Goal: Information Seeking & Learning: Learn about a topic

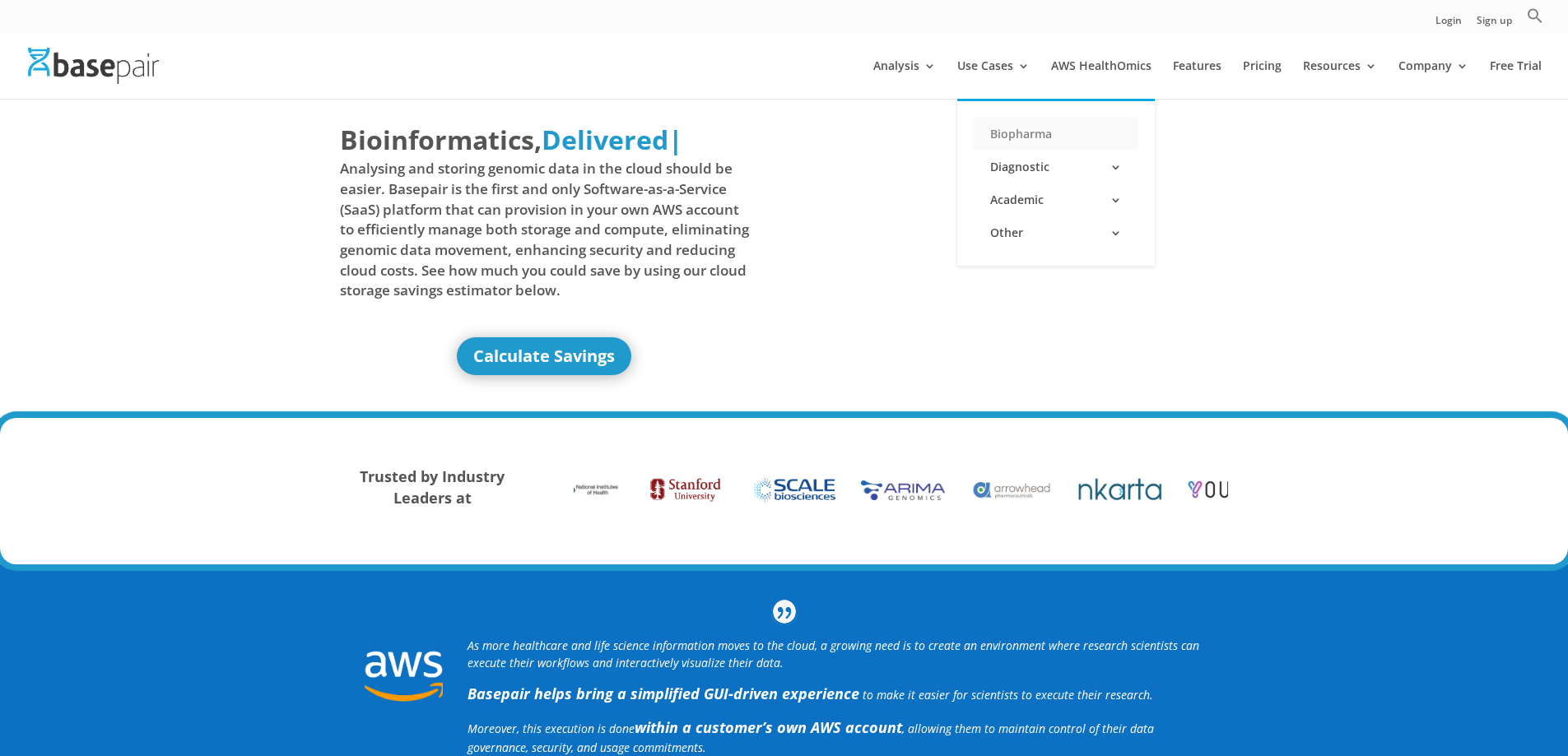
click at [1011, 123] on link "Biopharma" at bounding box center [1056, 135] width 164 height 33
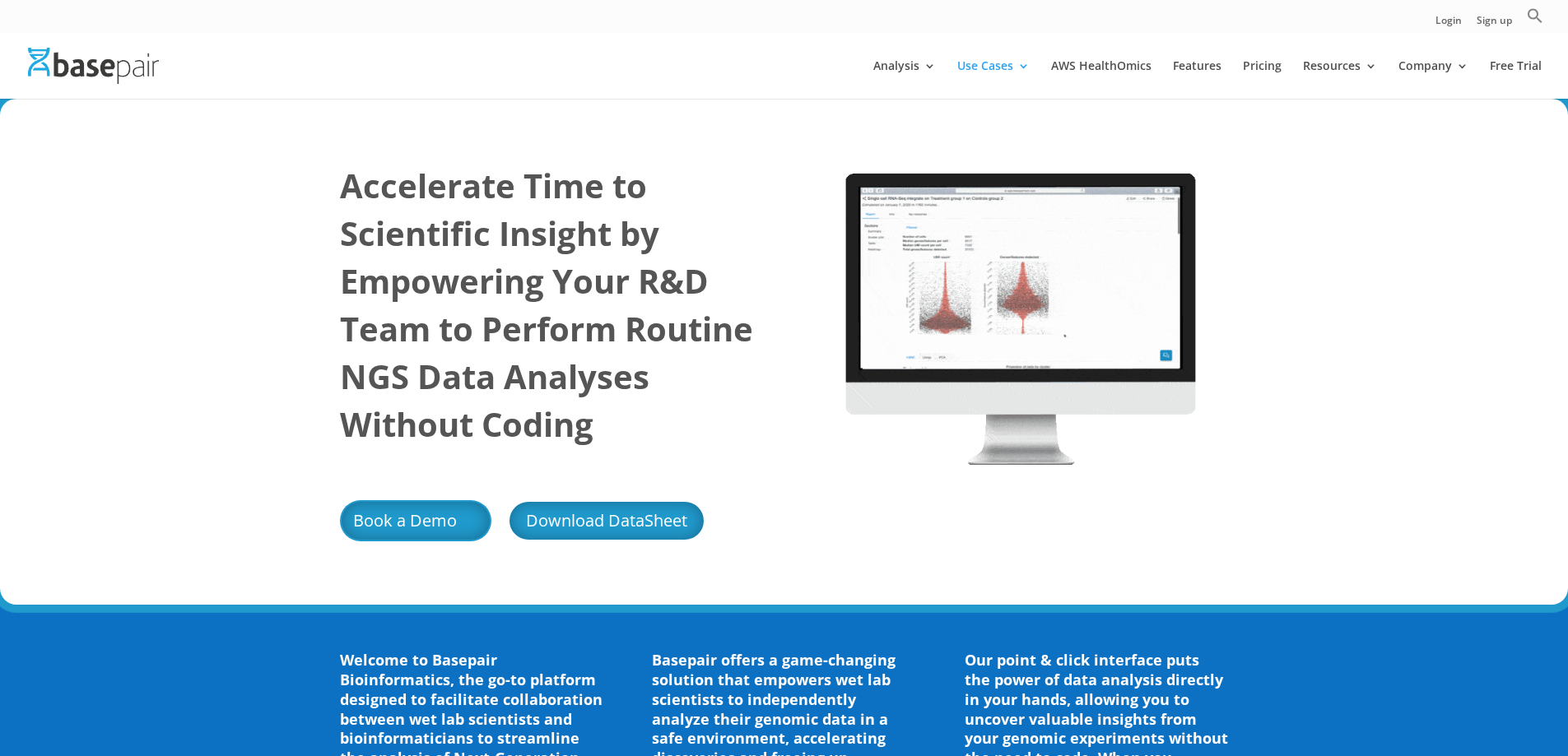
click at [432, 516] on link "Book a Demo" at bounding box center [415, 520] width 151 height 41
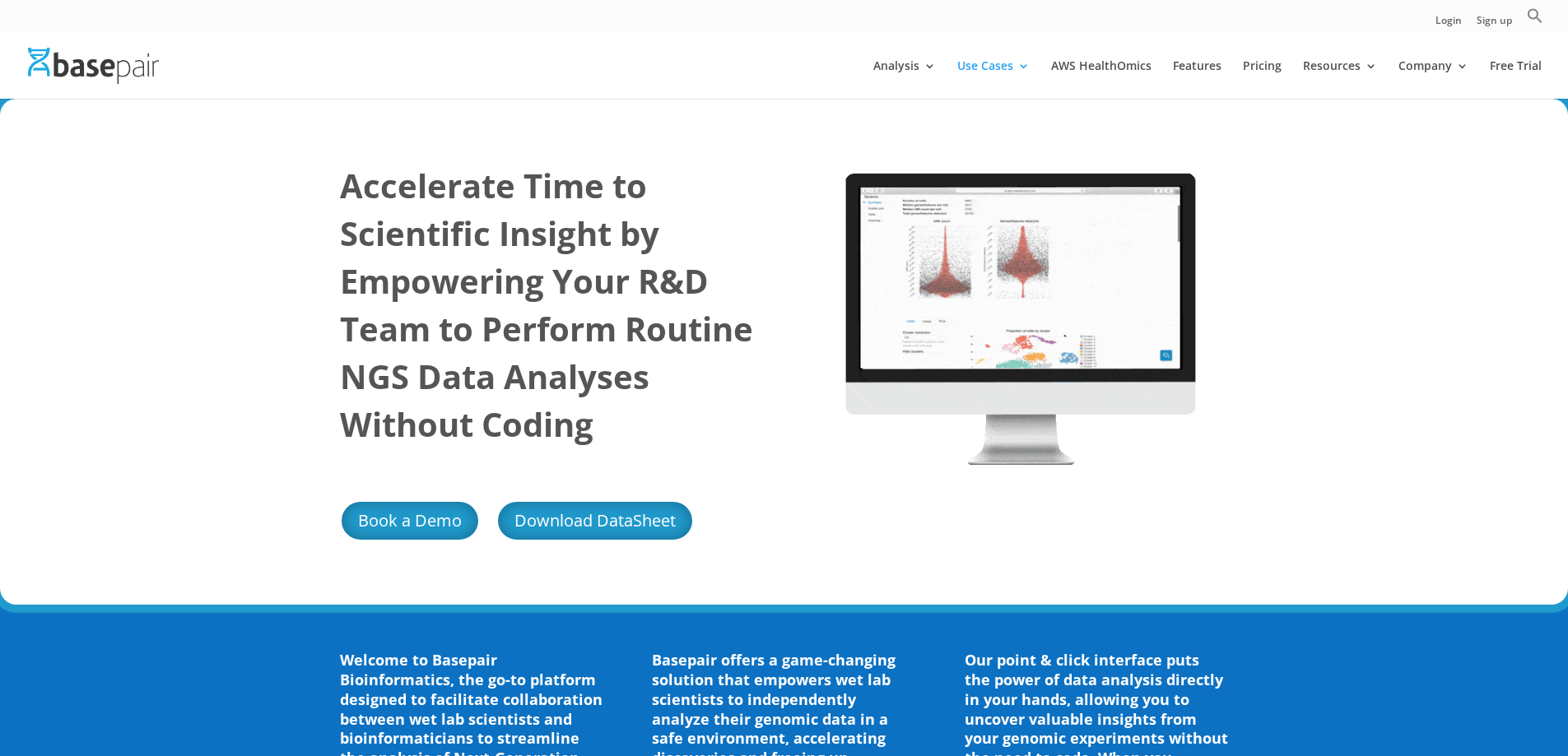
click at [1229, 61] on li "Features" at bounding box center [1206, 80] width 66 height 38
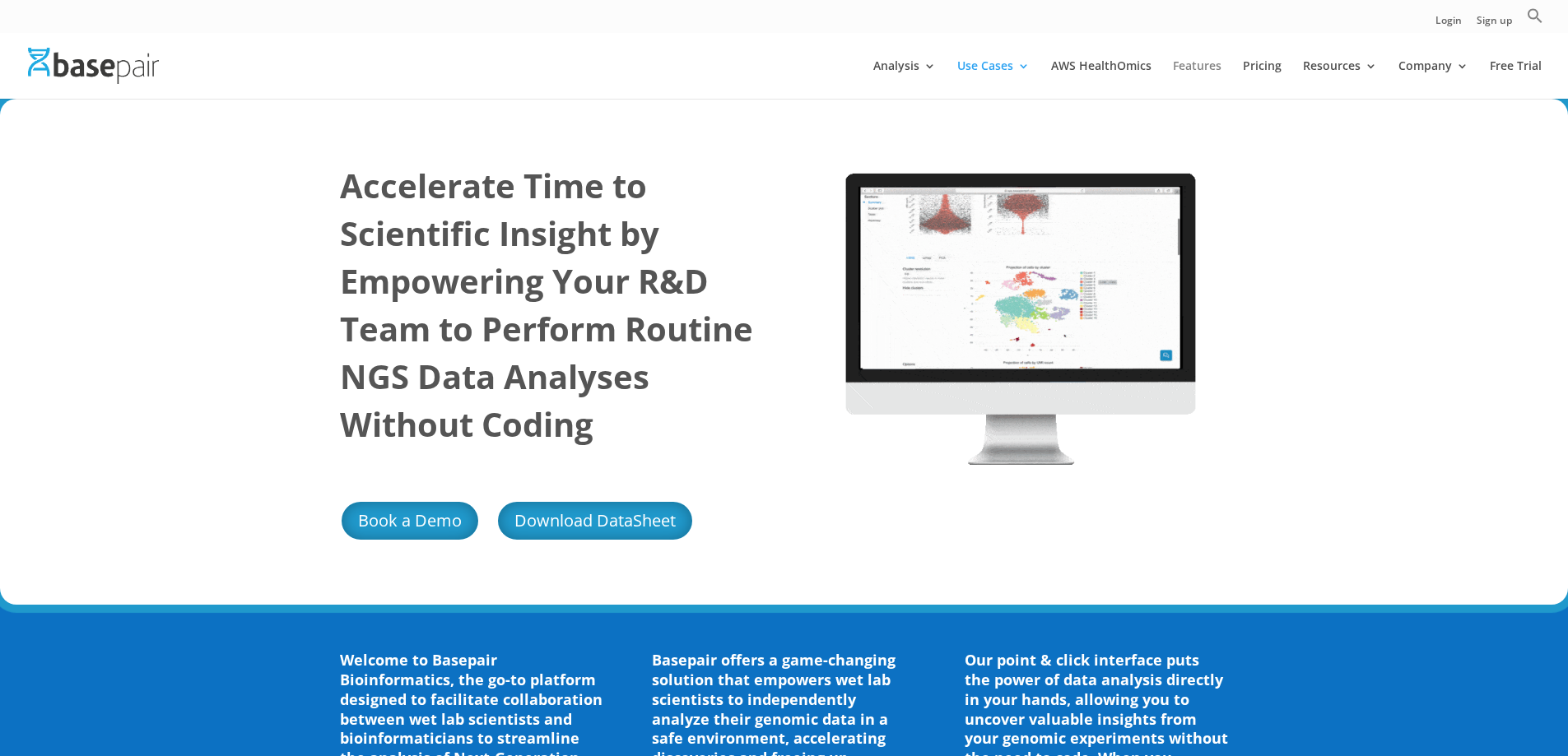
click at [1202, 72] on link "Features" at bounding box center [1197, 80] width 49 height 38
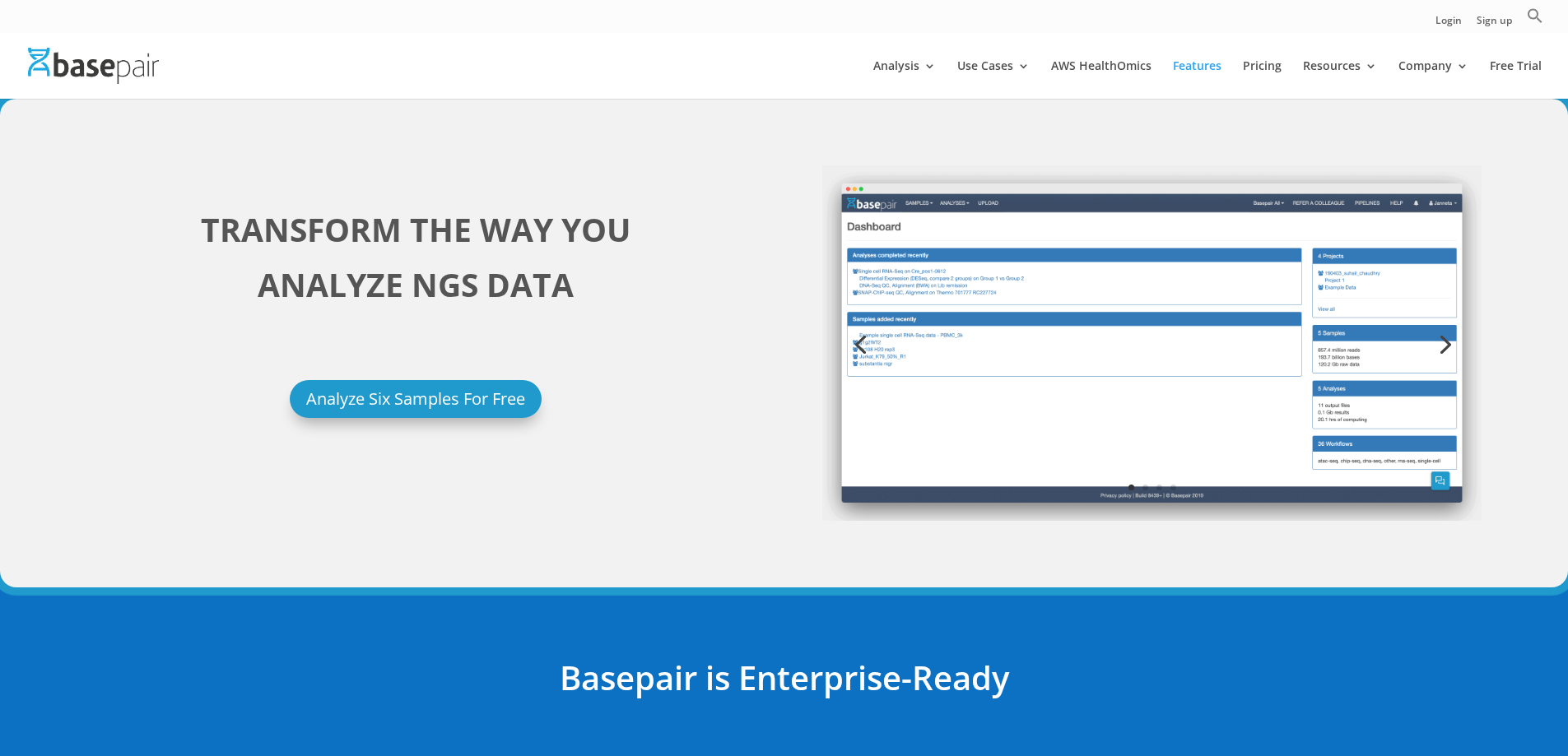
click at [1076, 281] on img at bounding box center [1152, 343] width 659 height 356
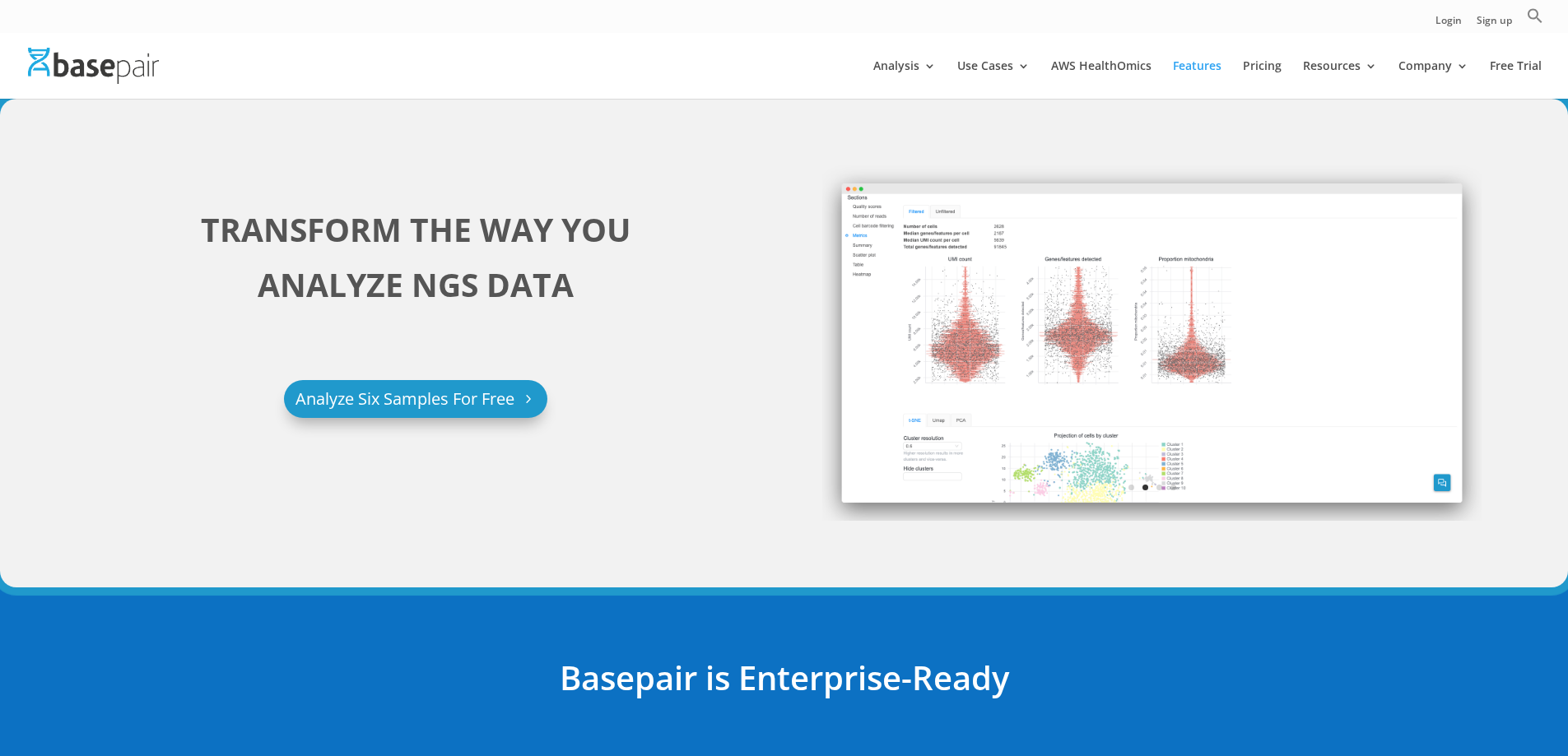
click at [370, 400] on link "Analyze Six Samples For Free" at bounding box center [415, 399] width 263 height 38
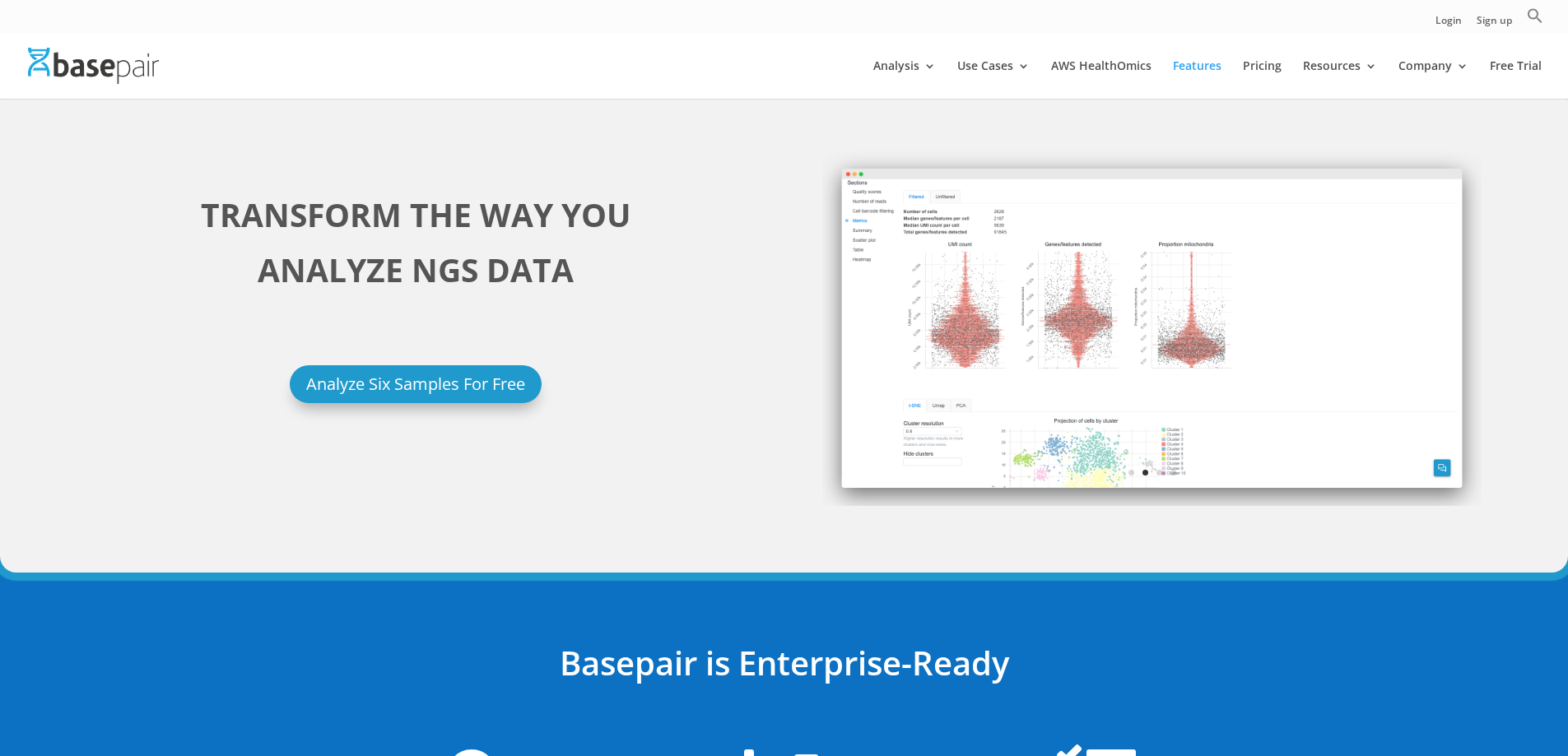
scroll to position [412, 0]
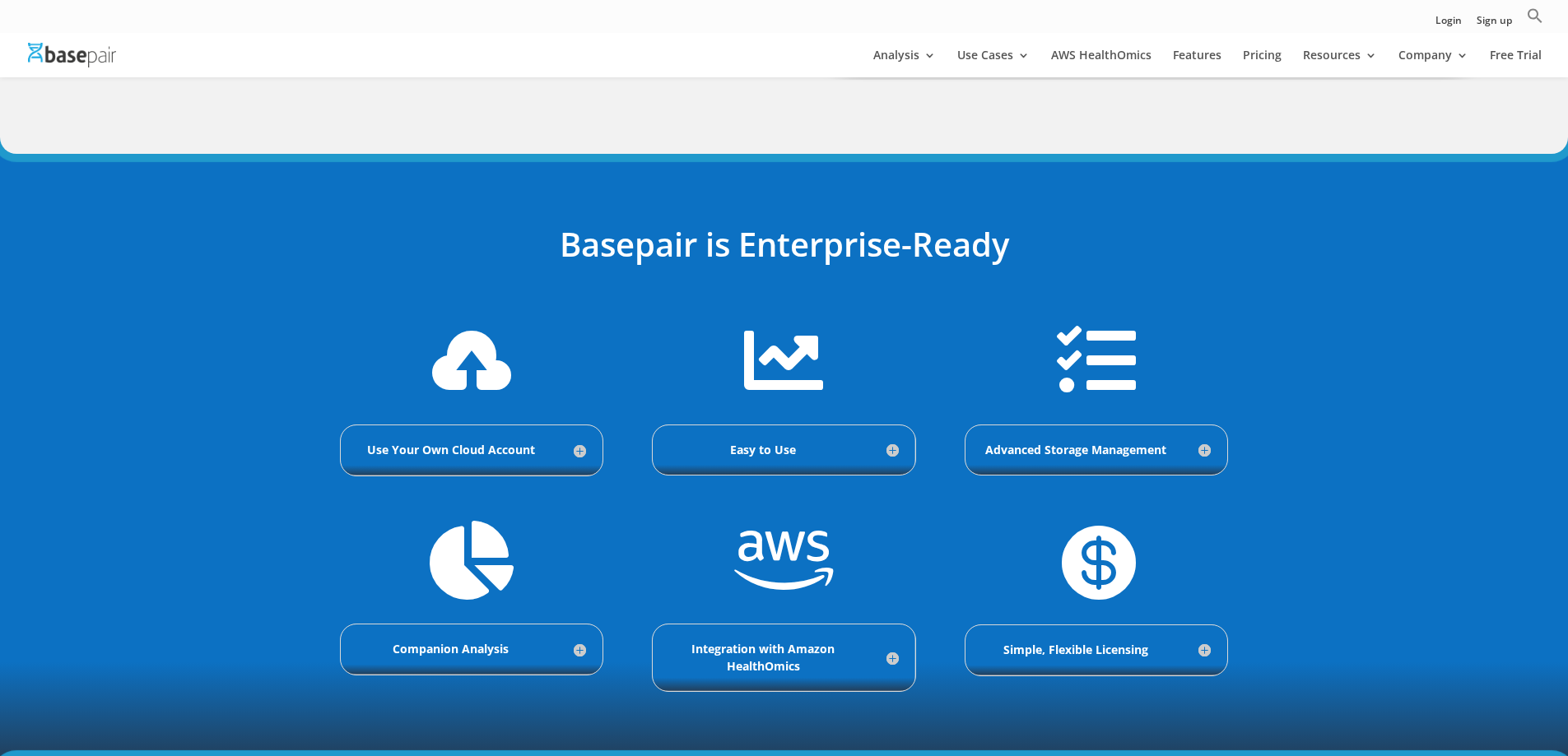
click at [784, 428] on div "Easy to Use" at bounding box center [784, 450] width 263 height 51
click at [756, 456] on h5 "Easy to Use" at bounding box center [784, 449] width 229 height 17
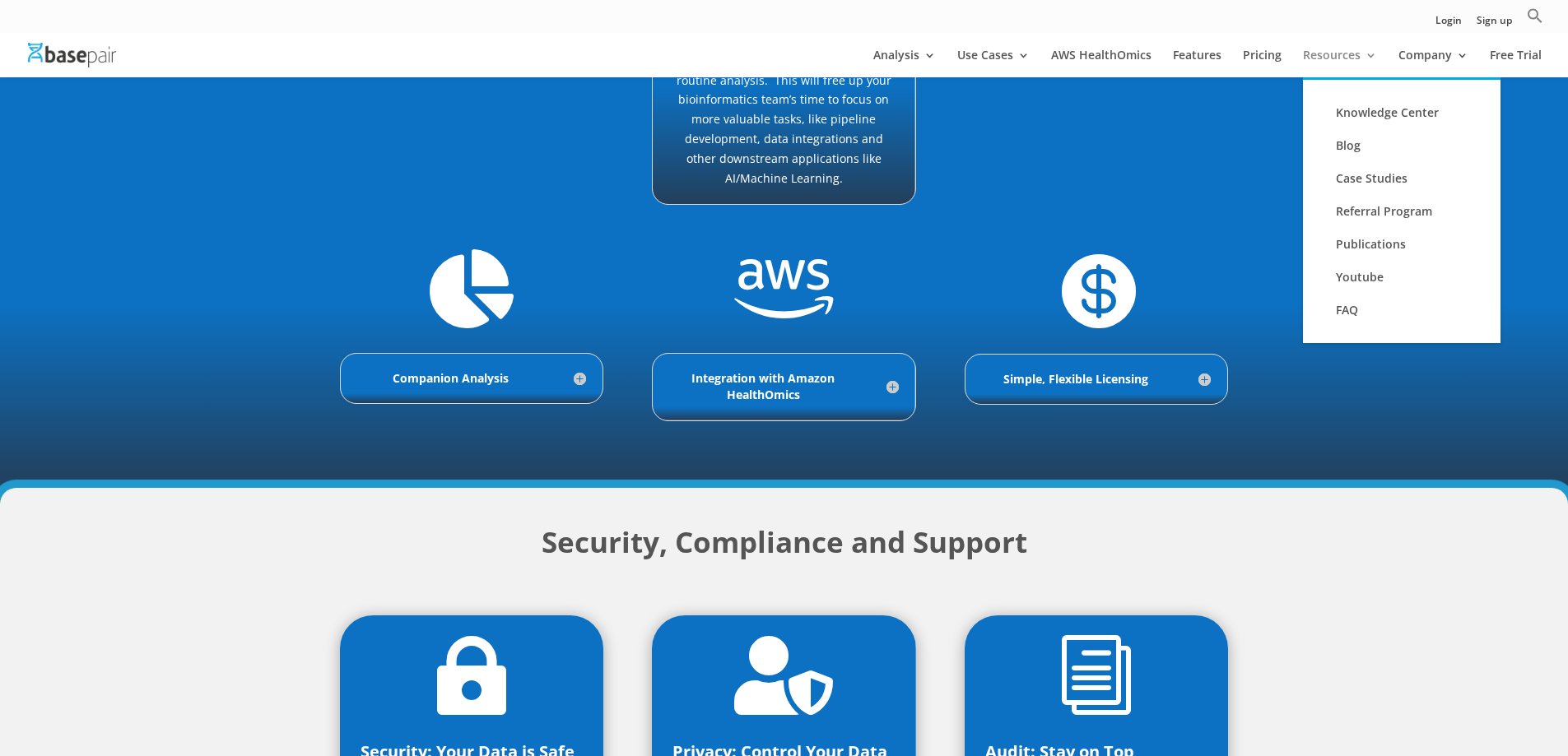
scroll to position [1234, 0]
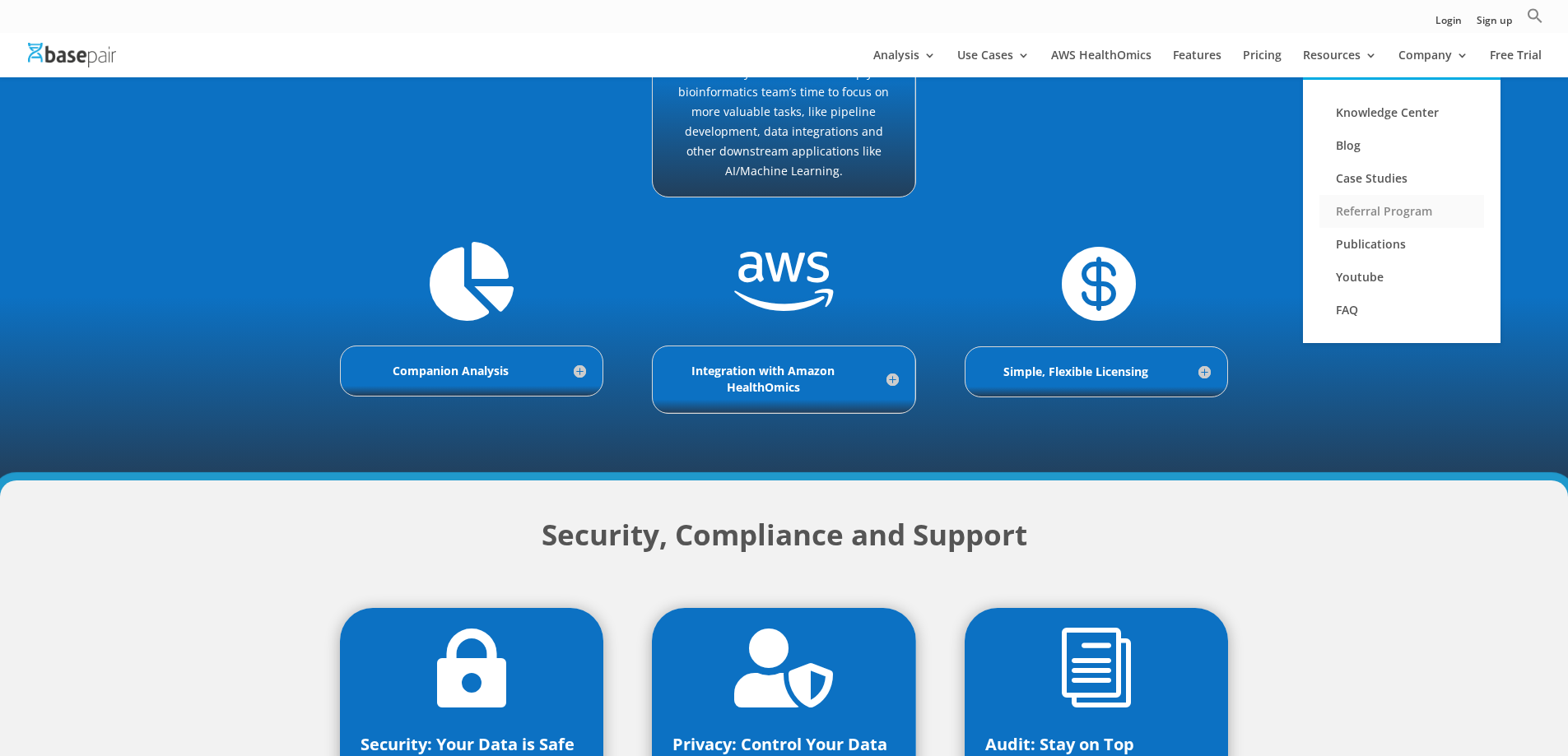
click at [1400, 215] on link "Referral Program" at bounding box center [1402, 212] width 164 height 33
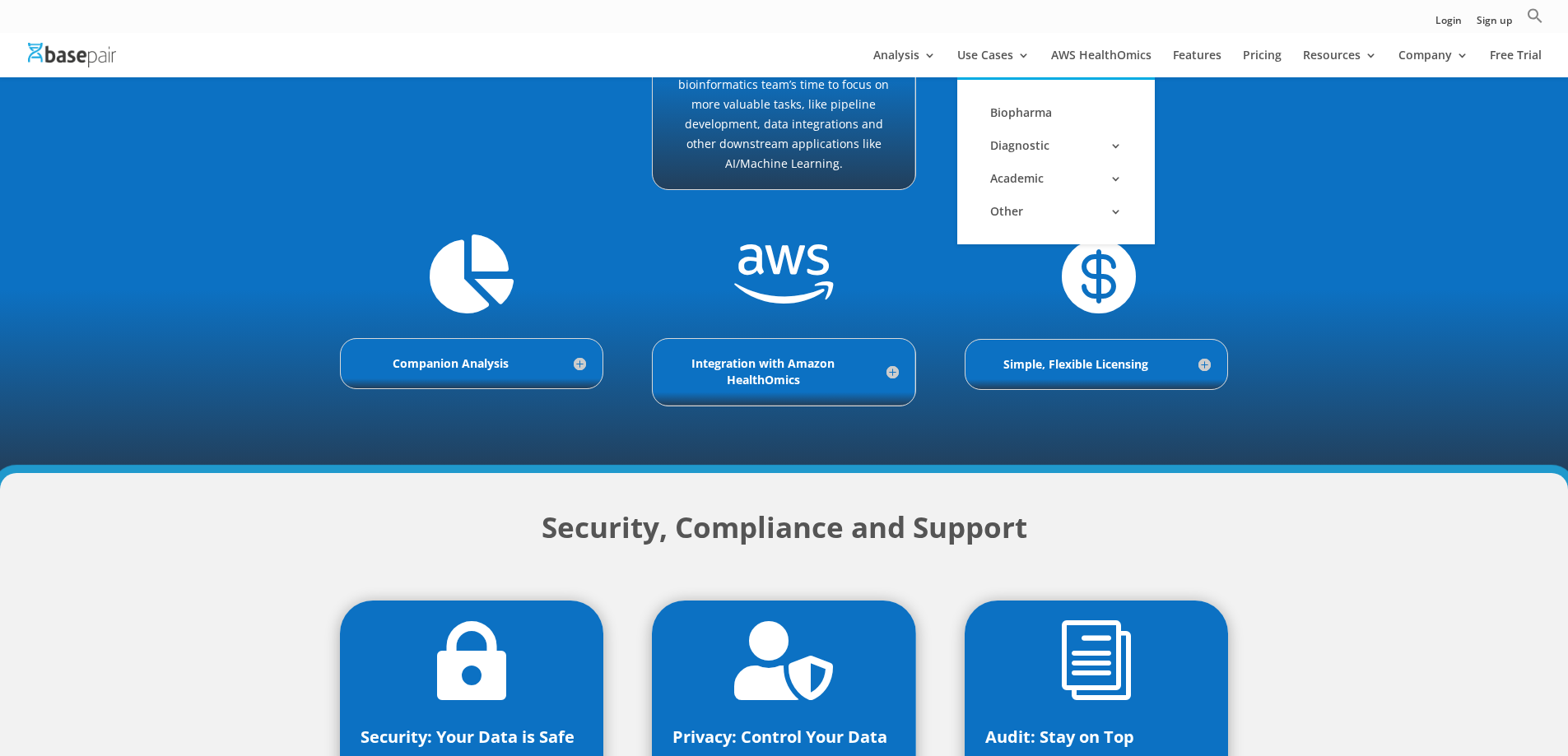
scroll to position [1227, 0]
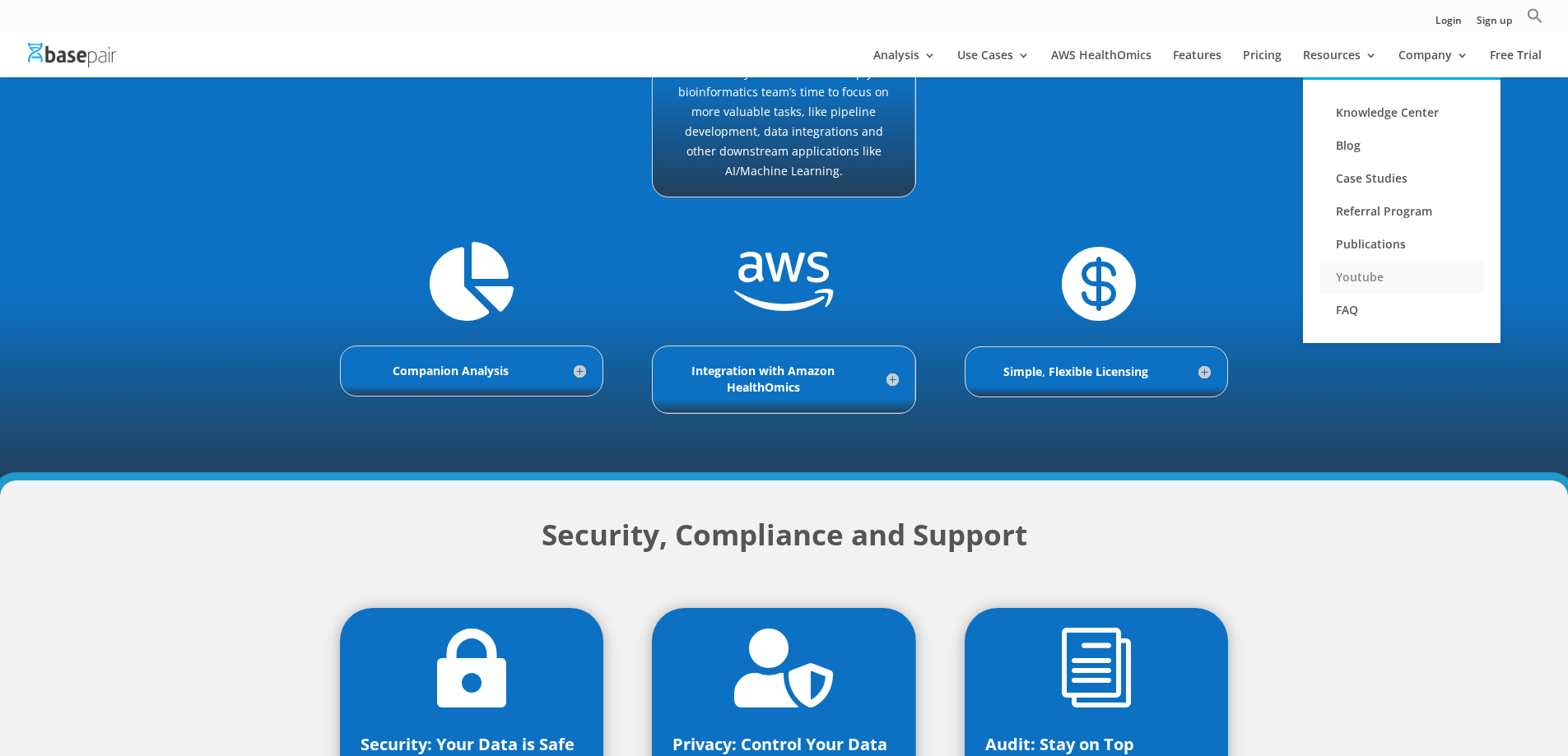
click at [1385, 282] on link "Youtube" at bounding box center [1402, 277] width 164 height 33
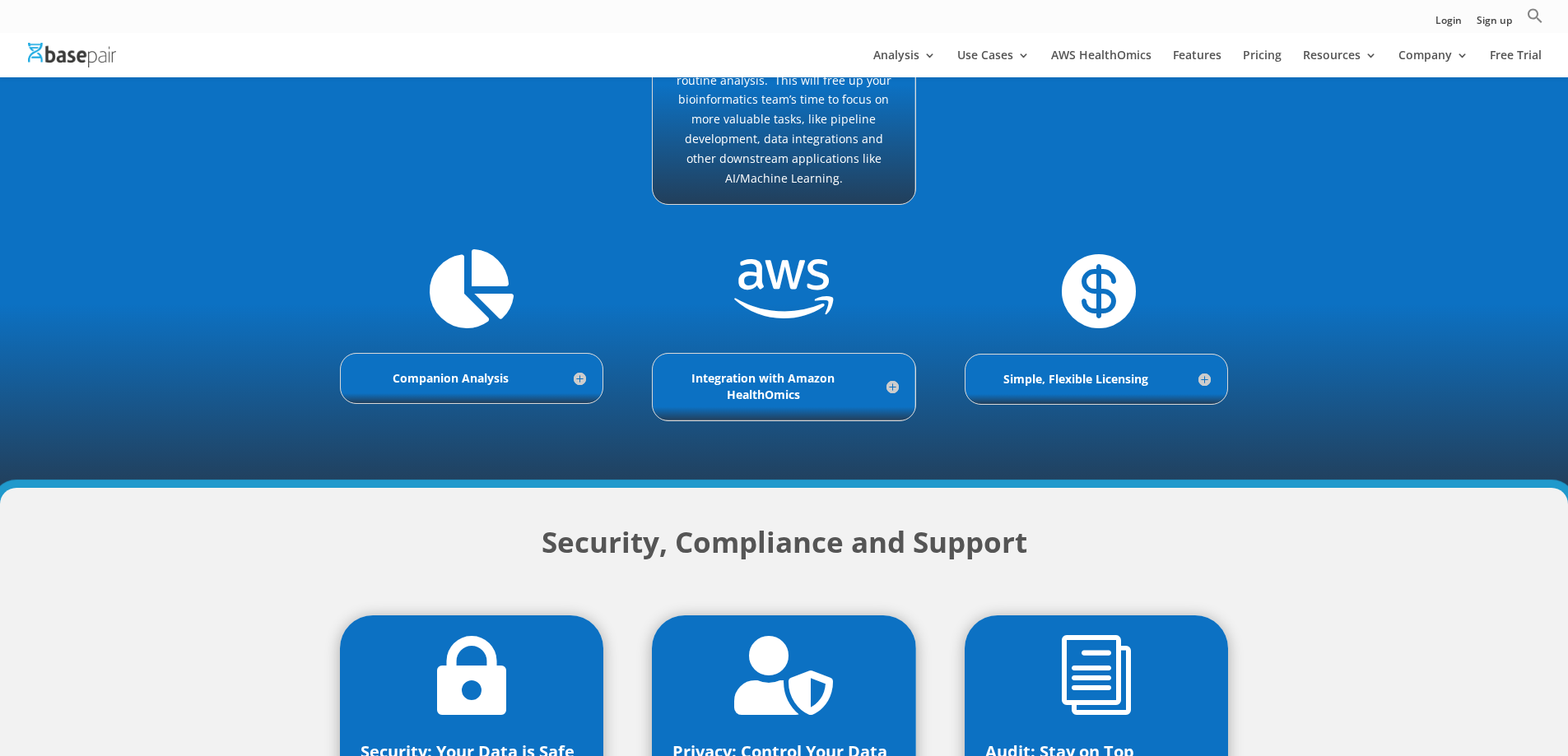
scroll to position [1219, 0]
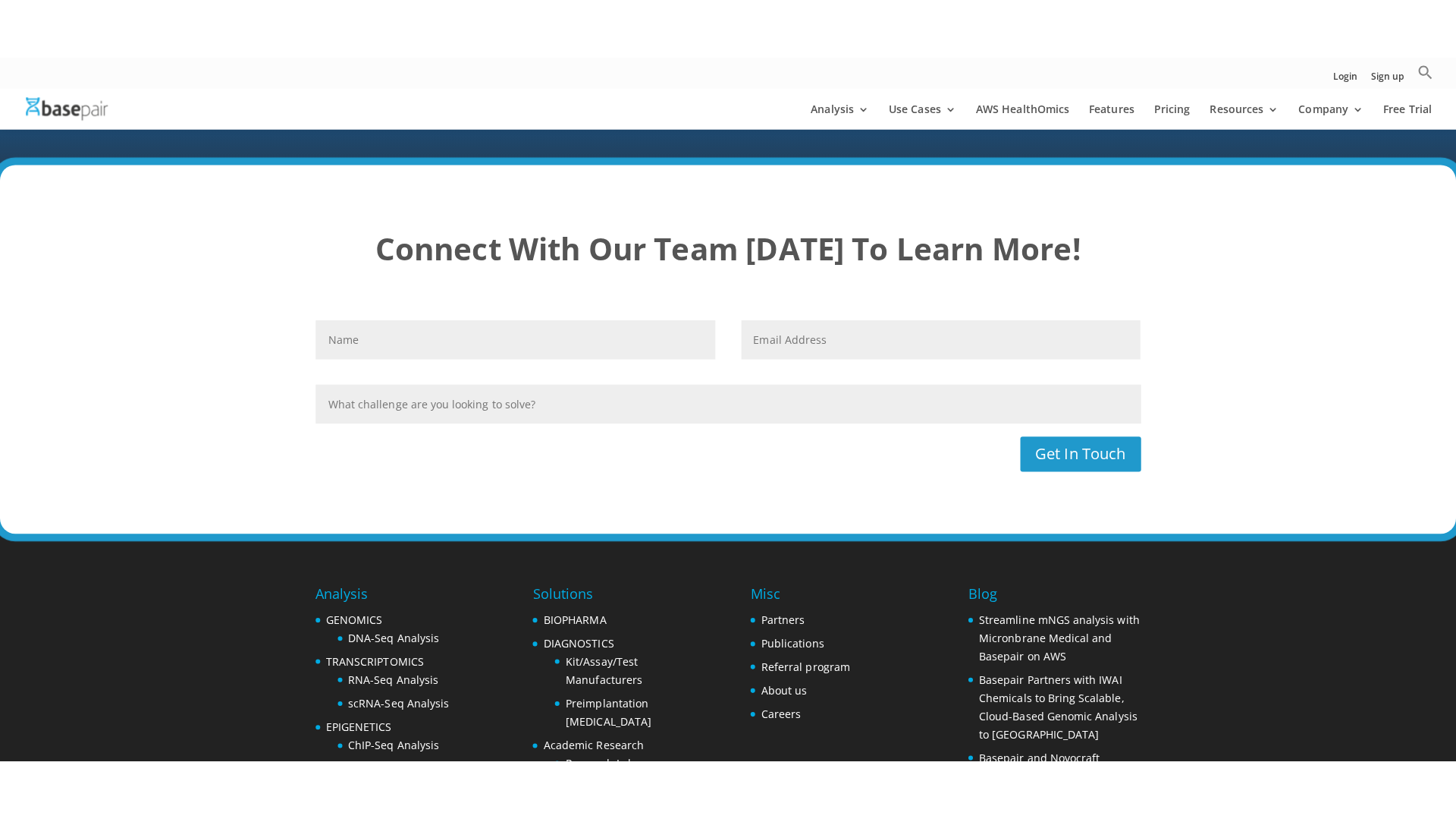
scroll to position [911, 0]
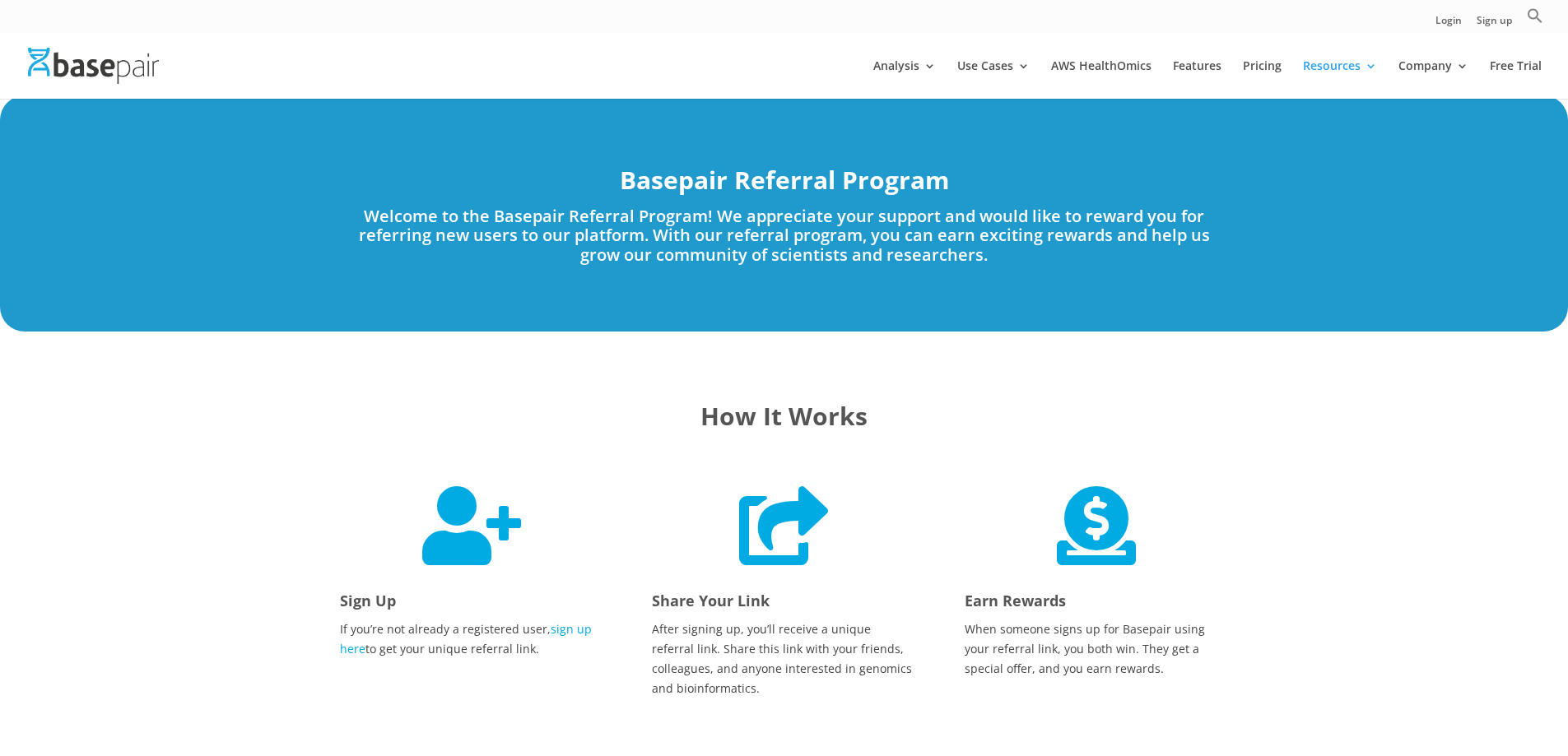
scroll to position [412, 0]
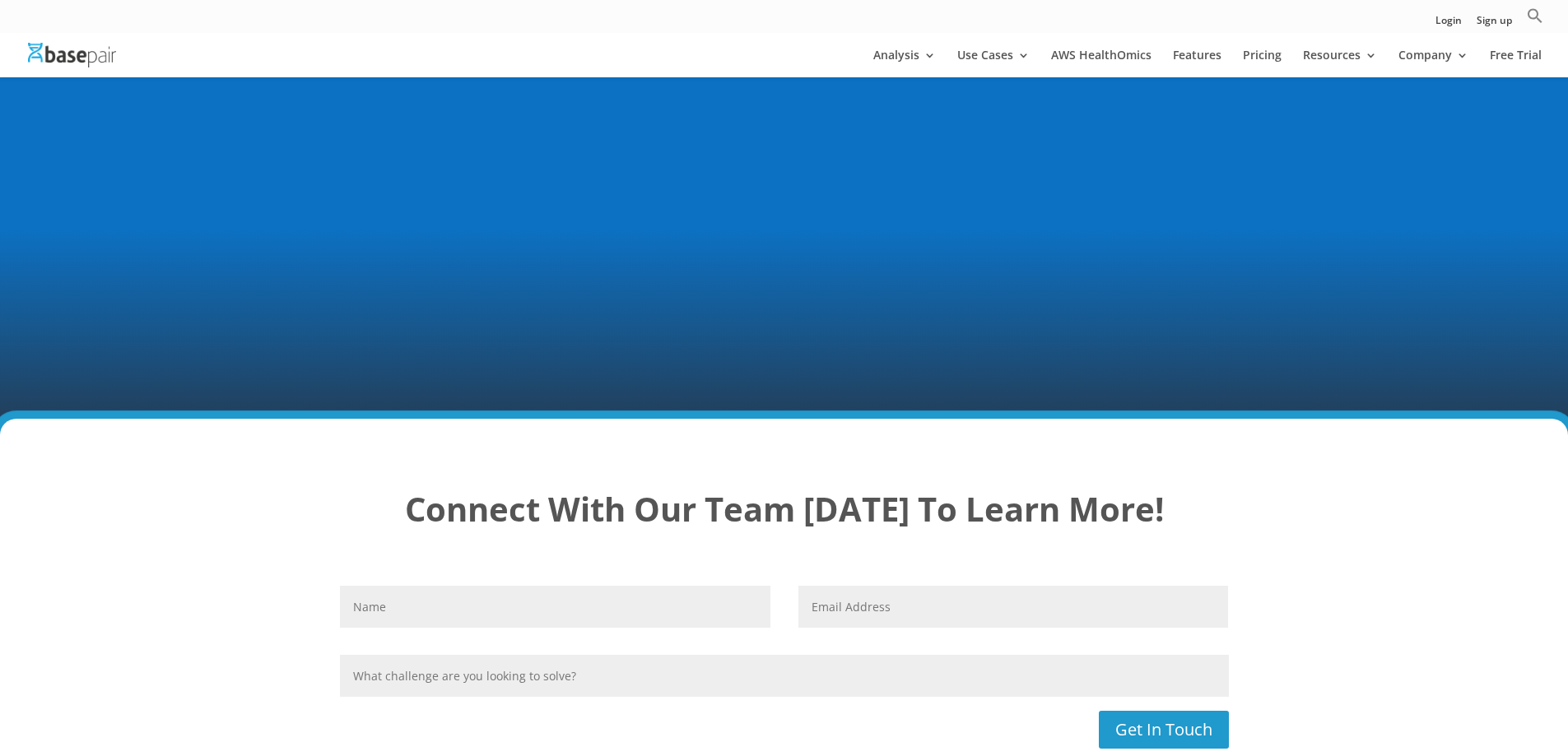
click at [1368, 461] on div "Connect With Our Team Today To Learn More! Name Email Address What challenge ar…" at bounding box center [784, 617] width 1568 height 397
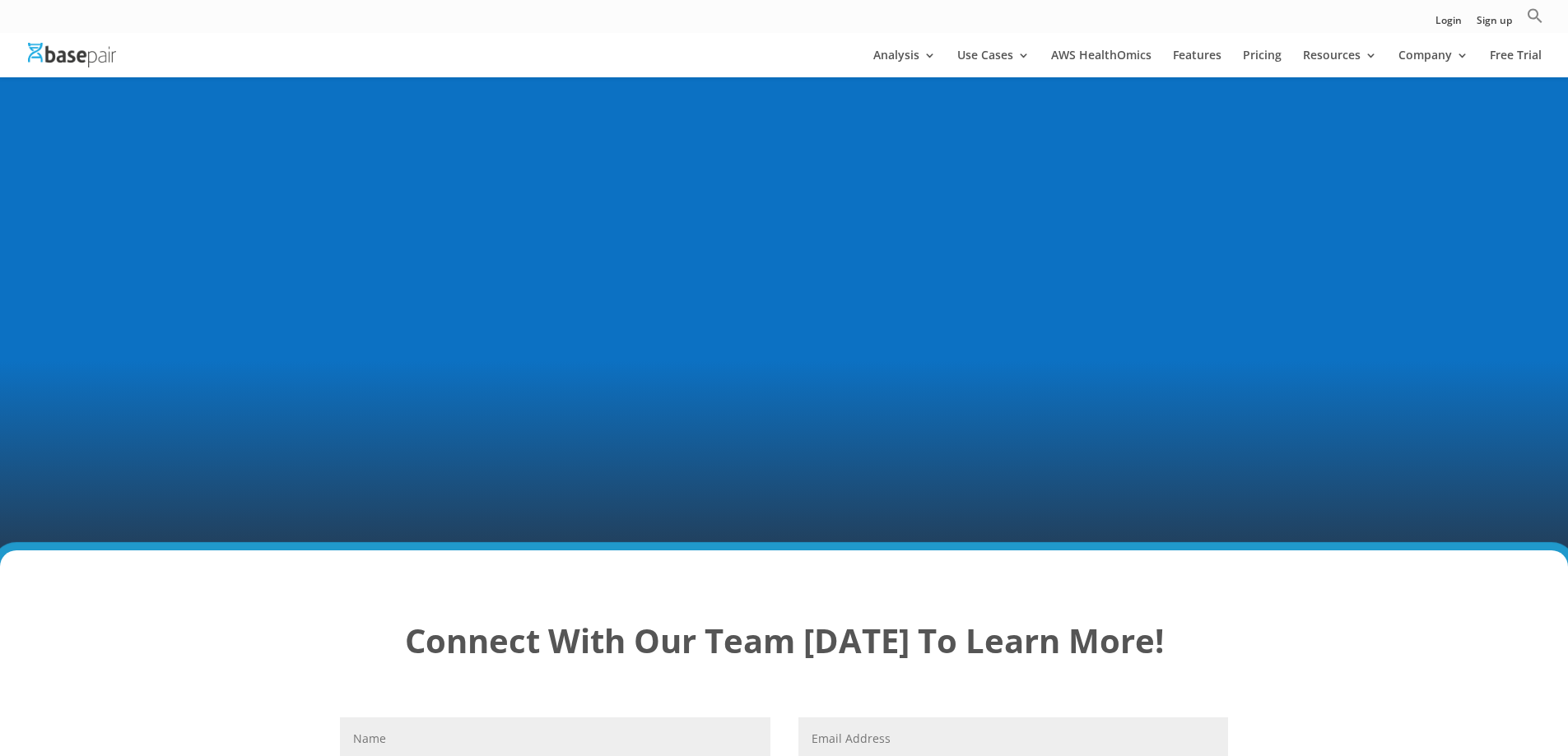
scroll to position [740, 0]
